Goal: Task Accomplishment & Management: Manage account settings

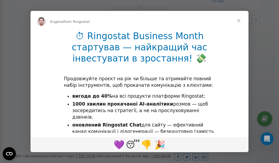
click at [239, 21] on span "Close" at bounding box center [239, 21] width 20 height 20
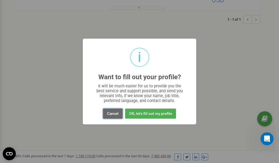
click at [115, 112] on button "Cancel" at bounding box center [113, 114] width 20 height 10
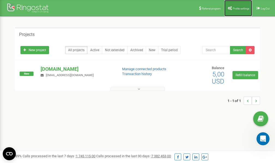
click at [235, 8] on span "Profile settings" at bounding box center [240, 8] width 17 height 3
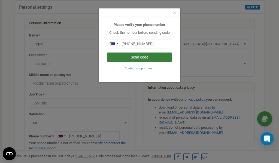
click at [141, 58] on button "Send code" at bounding box center [139, 57] width 65 height 9
